Goal: Information Seeking & Learning: Find contact information

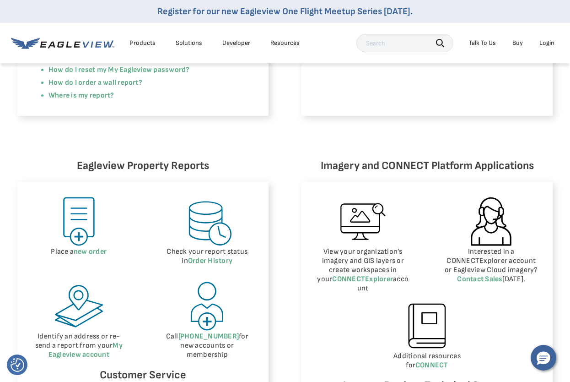
scroll to position [320, 0]
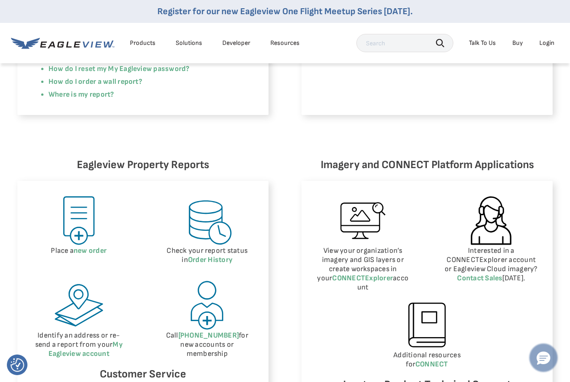
click at [549, 357] on icon "Hello, have a question? Let’s chat." at bounding box center [544, 358] width 14 height 13
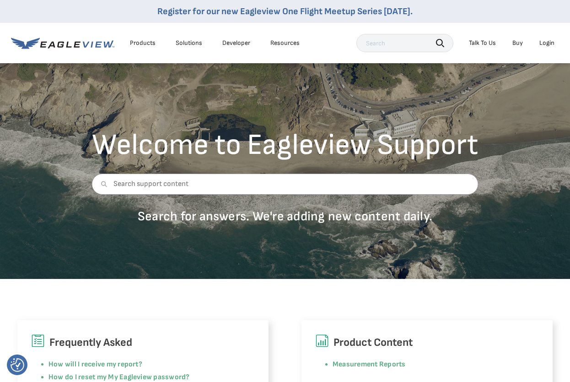
scroll to position [0, 0]
